Goal: Task Accomplishment & Management: Manage account settings

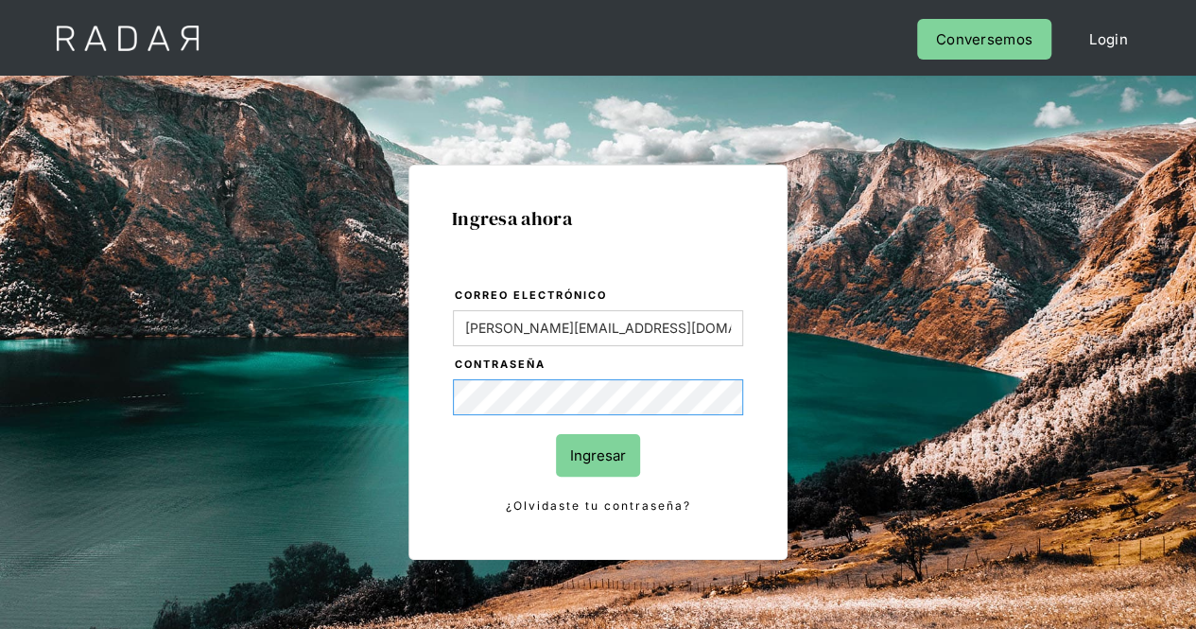
click at [348, 391] on div "Ingresa ahora Correo electrónico Evans@prontopaga.com Contraseña Ingresar ¿Olvi…" at bounding box center [598, 426] width 889 height 588
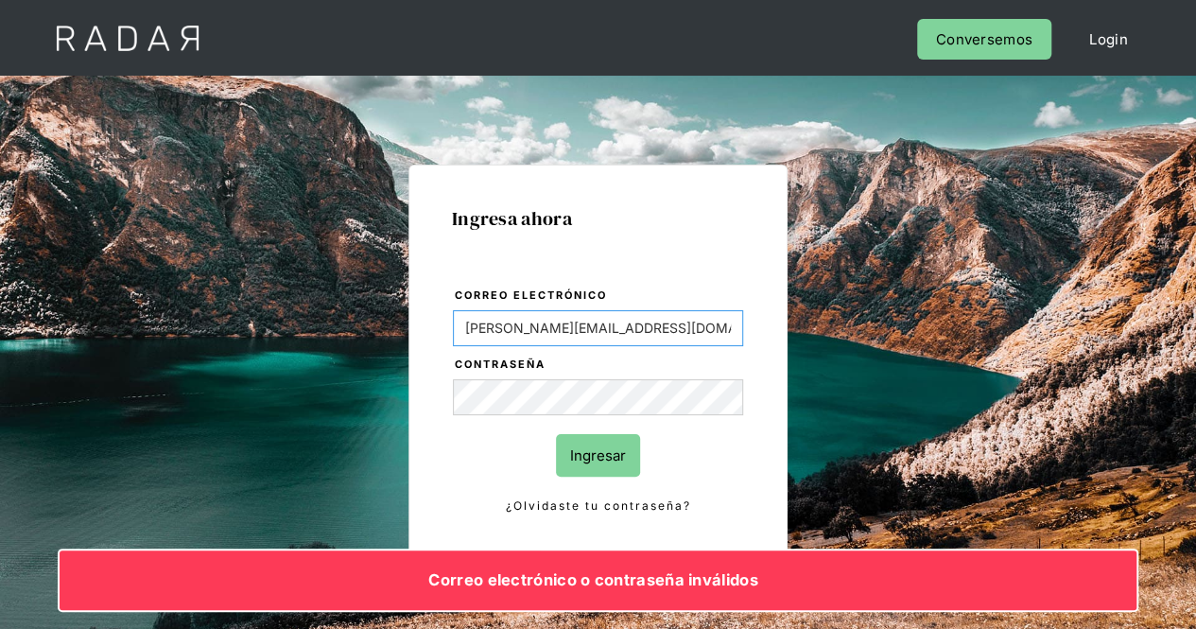
drag, startPoint x: 666, startPoint y: 320, endPoint x: 138, endPoint y: 324, distance: 527.5
click at [138, 324] on div "Ingresa ahora Correo electrónico Evans@prontopaga.com Contraseña Ingresar ¿Olvi…" at bounding box center [598, 398] width 1196 height 645
type input "[PERSON_NAME][EMAIL_ADDRESS][PERSON_NAME][DOMAIN_NAME]"
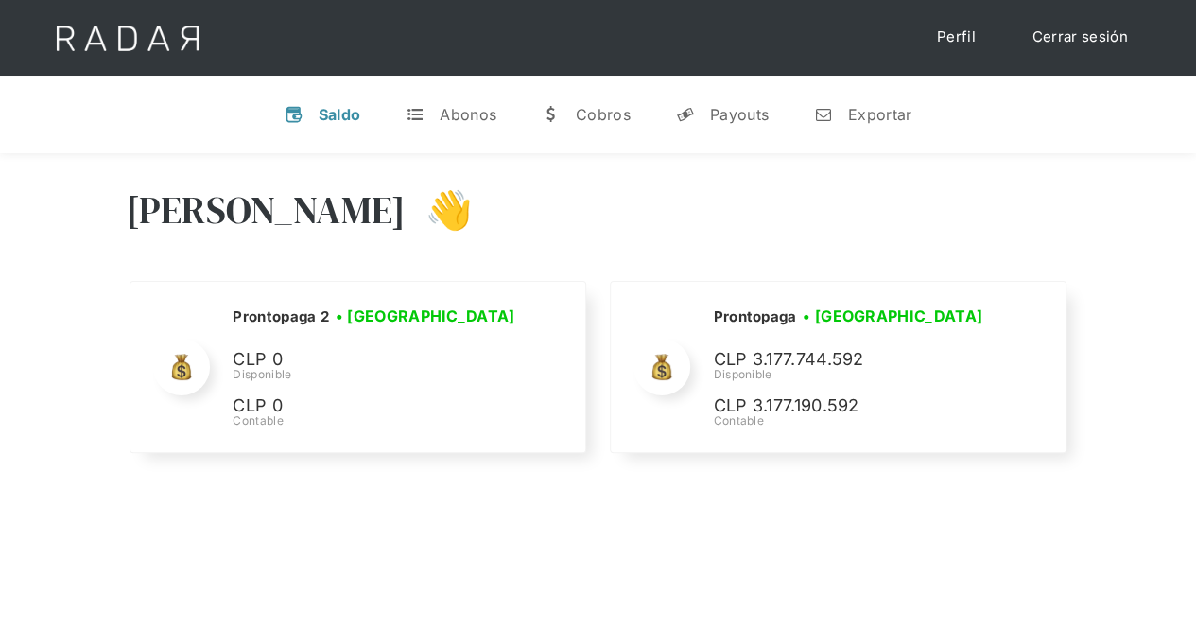
click at [197, 135] on div "v Saldo t Abonos w [GEOGRAPHIC_DATA] y Payouts n Exportar" at bounding box center [598, 115] width 1196 height 78
drag, startPoint x: 1082, startPoint y: 37, endPoint x: 1074, endPoint y: 16, distance: 22.5
click at [1082, 37] on link "Cerrar sesión" at bounding box center [1079, 37] width 133 height 37
